Goal: Transaction & Acquisition: Purchase product/service

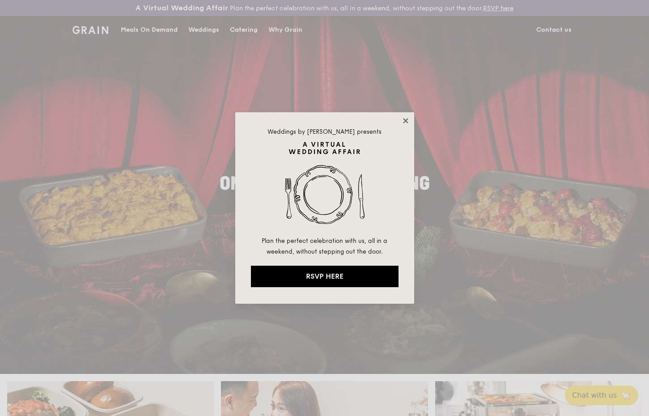
click at [402, 121] on icon at bounding box center [405, 121] width 8 height 8
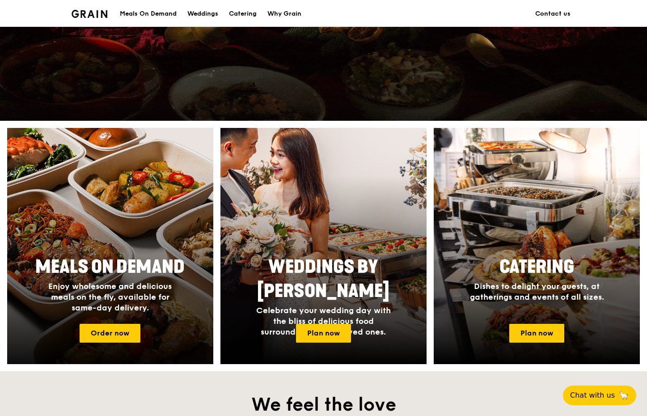
scroll to position [264, 0]
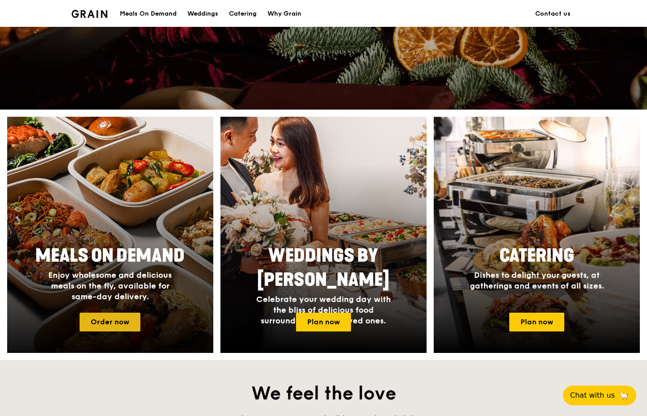
click at [125, 320] on link "Order now" at bounding box center [110, 322] width 61 height 19
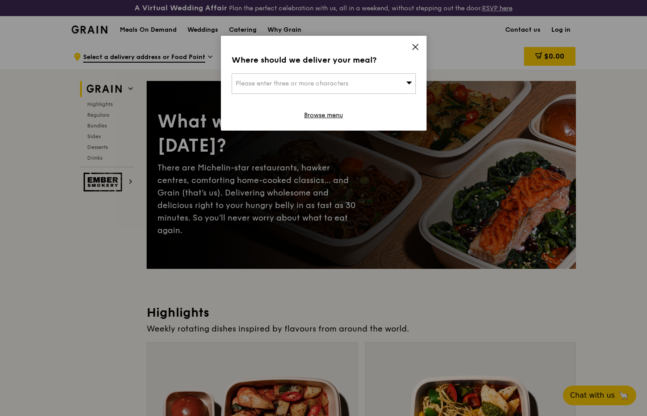
drag, startPoint x: 416, startPoint y: 45, endPoint x: 417, endPoint y: 91, distance: 46.1
click at [417, 45] on icon at bounding box center [415, 47] width 8 height 8
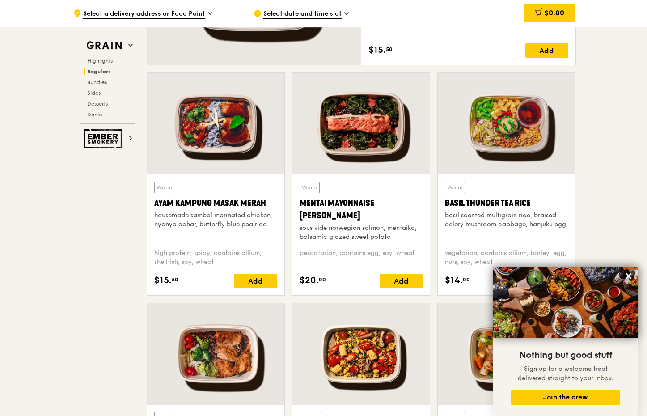
scroll to position [771, 0]
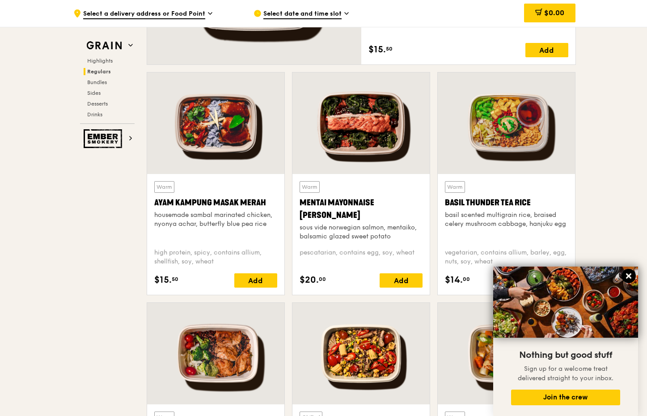
click at [626, 276] on icon at bounding box center [629, 276] width 8 height 8
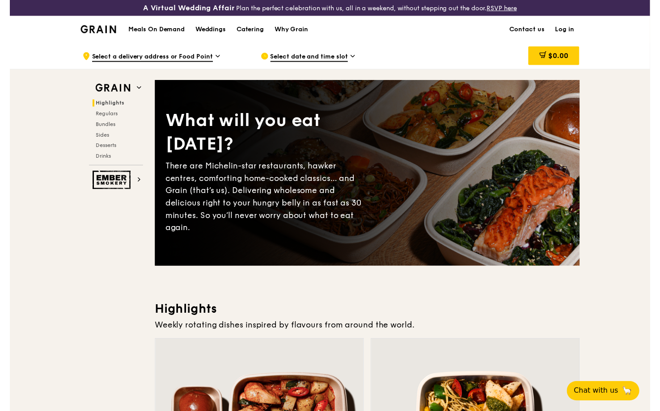
scroll to position [0, 0]
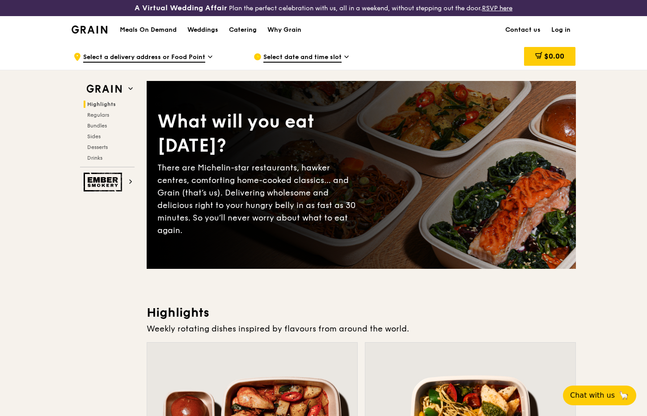
click at [136, 30] on h1 "Meals On Demand" at bounding box center [148, 29] width 57 height 9
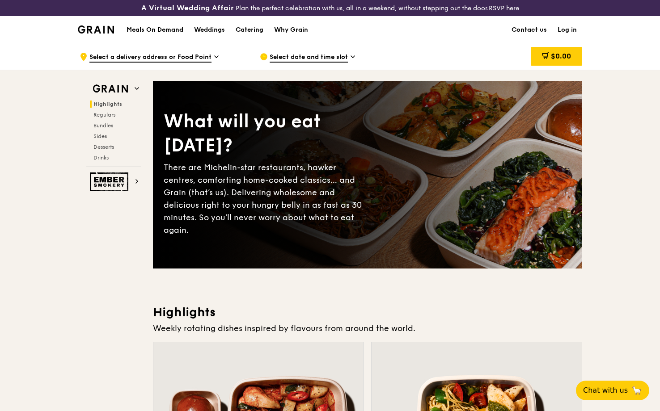
click at [254, 29] on div "Catering" at bounding box center [250, 30] width 28 height 27
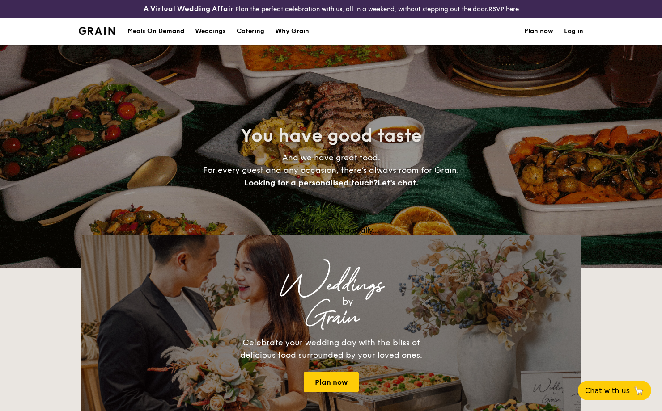
select select
